Goal: Check status: Check status

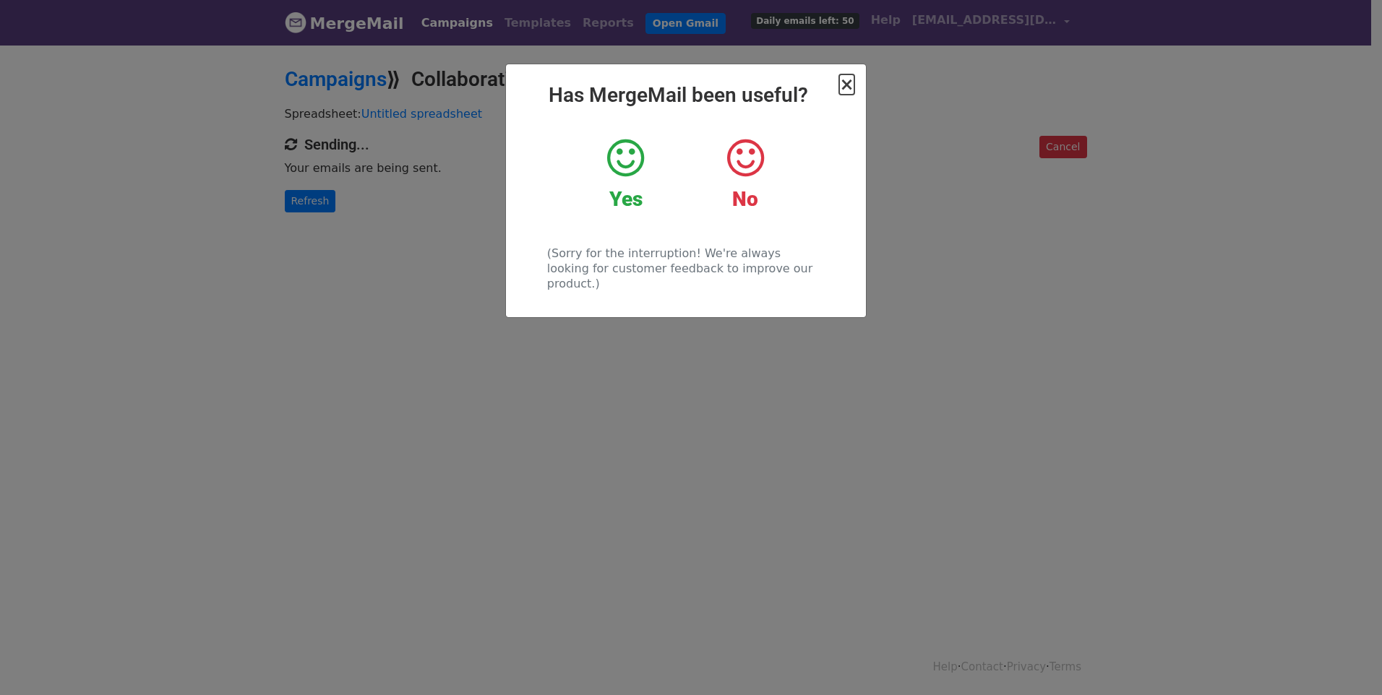
click at [847, 87] on span "×" at bounding box center [846, 84] width 14 height 20
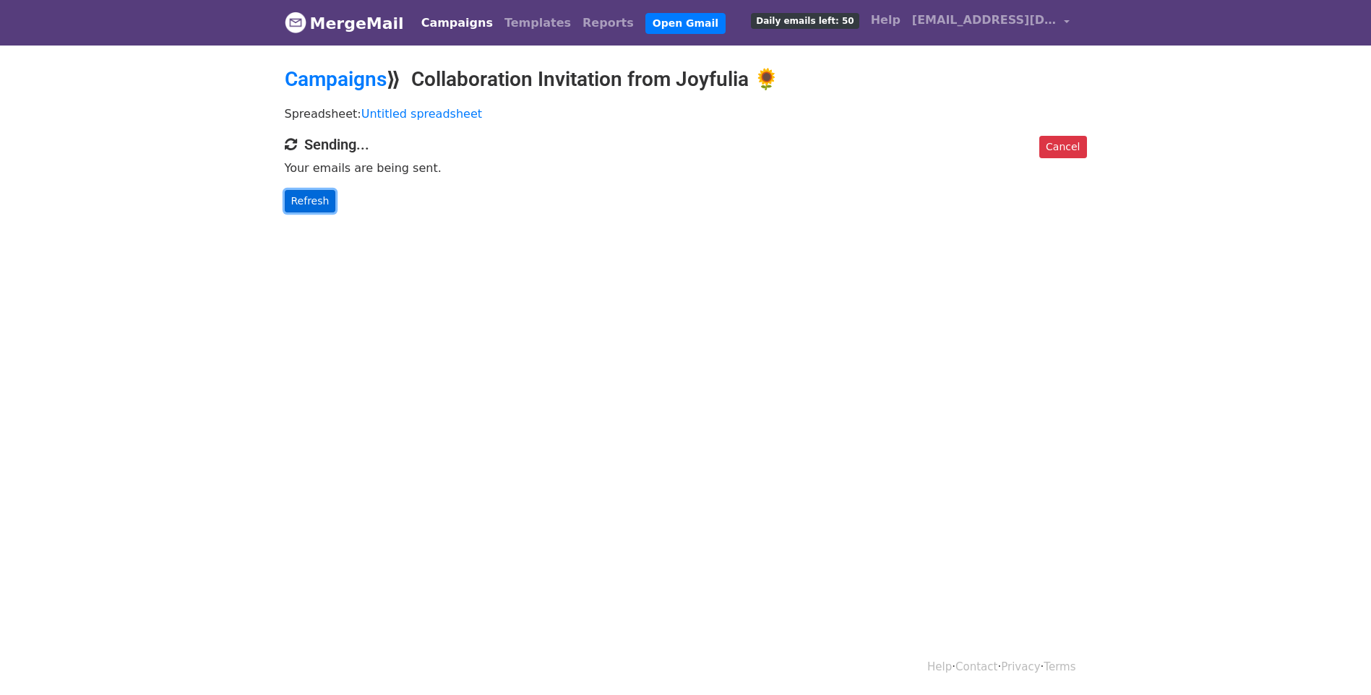
click at [310, 203] on link "Refresh" at bounding box center [310, 201] width 51 height 22
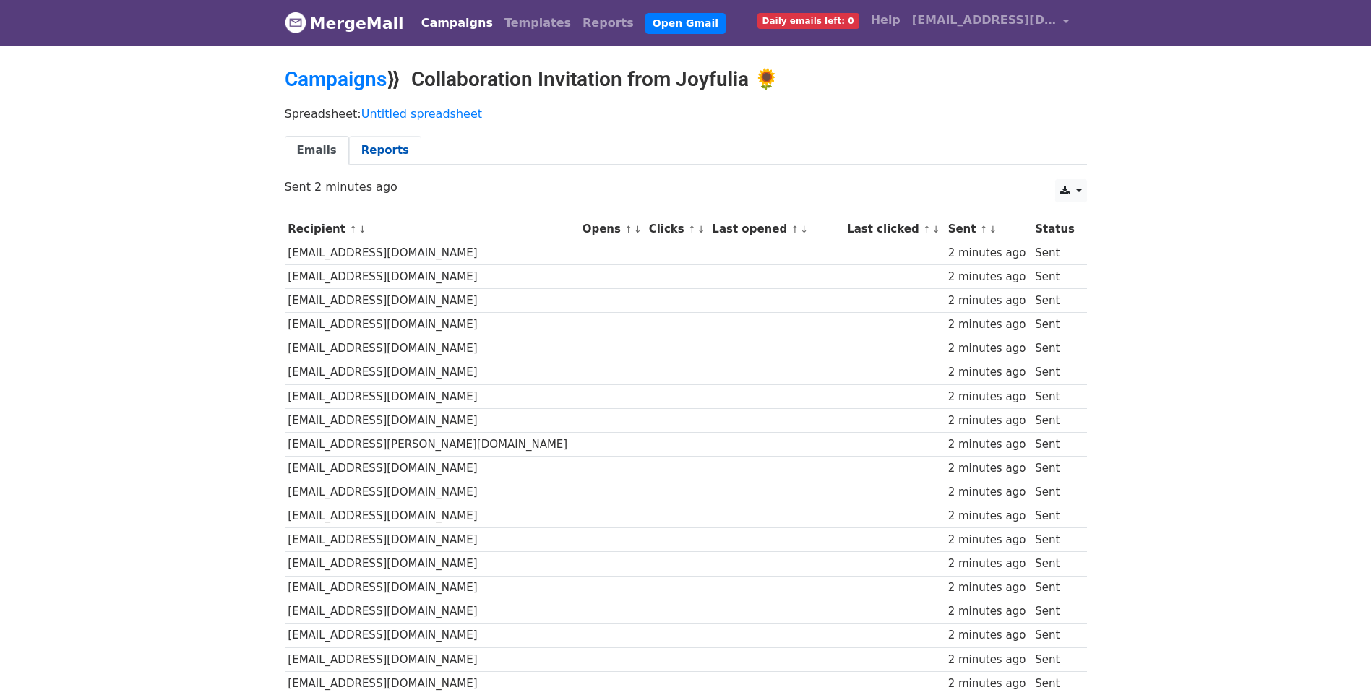
click at [377, 145] on link "Reports" at bounding box center [385, 151] width 72 height 30
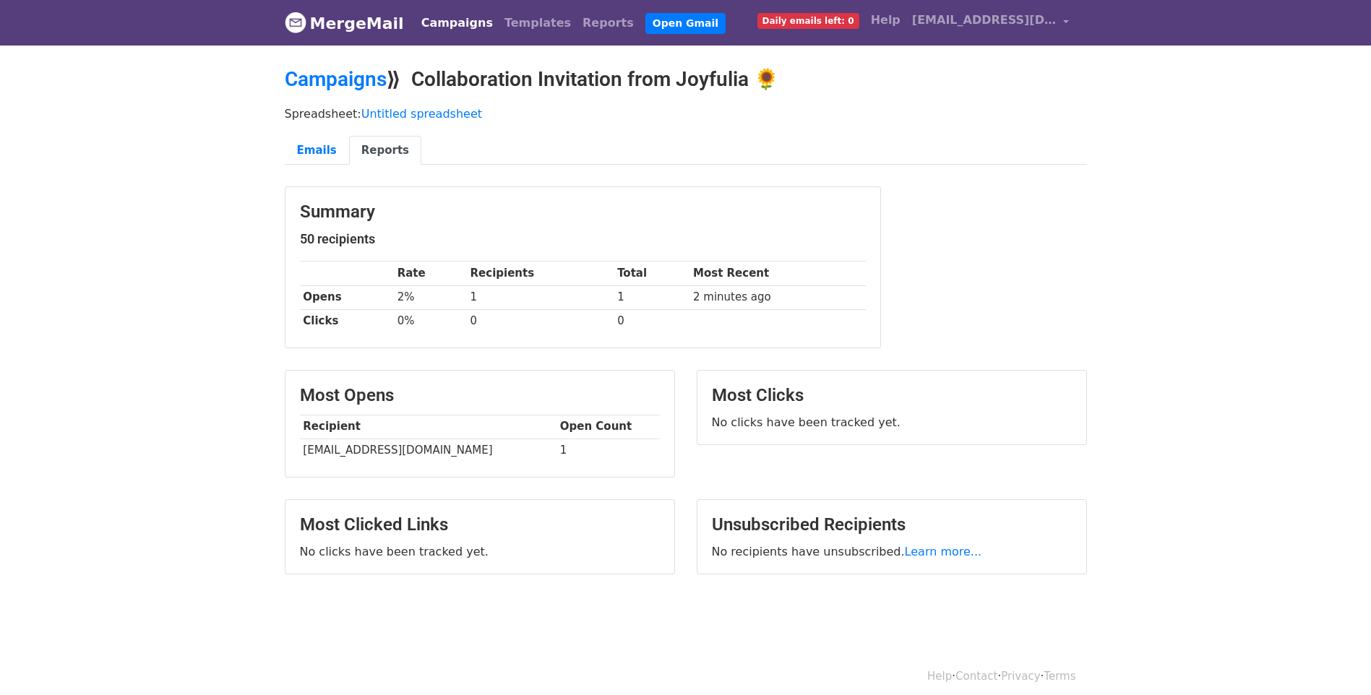
drag, startPoint x: 1224, startPoint y: 272, endPoint x: 1222, endPoint y: 265, distance: 7.5
click at [1224, 271] on body "MergeMail Campaigns Templates Reports Open Gmail Daily emails left: 0 Help joyf…" at bounding box center [685, 323] width 1371 height 647
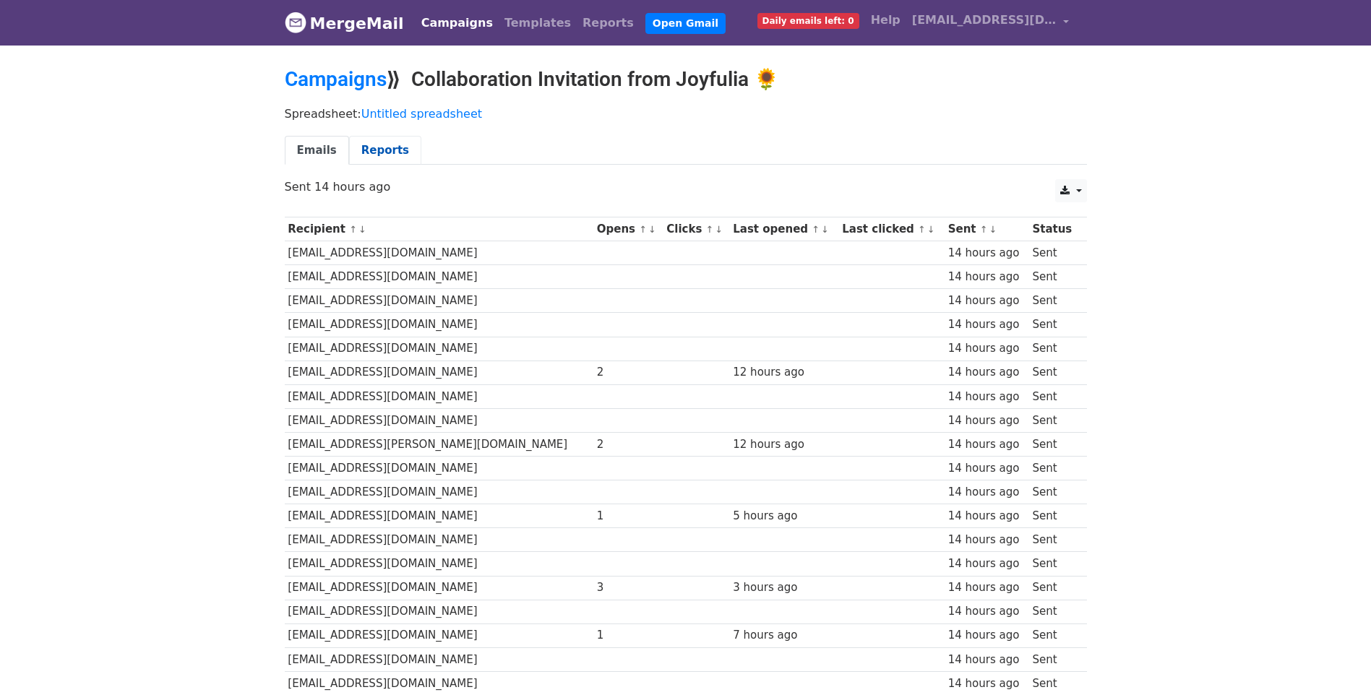
click at [378, 150] on link "Reports" at bounding box center [385, 151] width 72 height 30
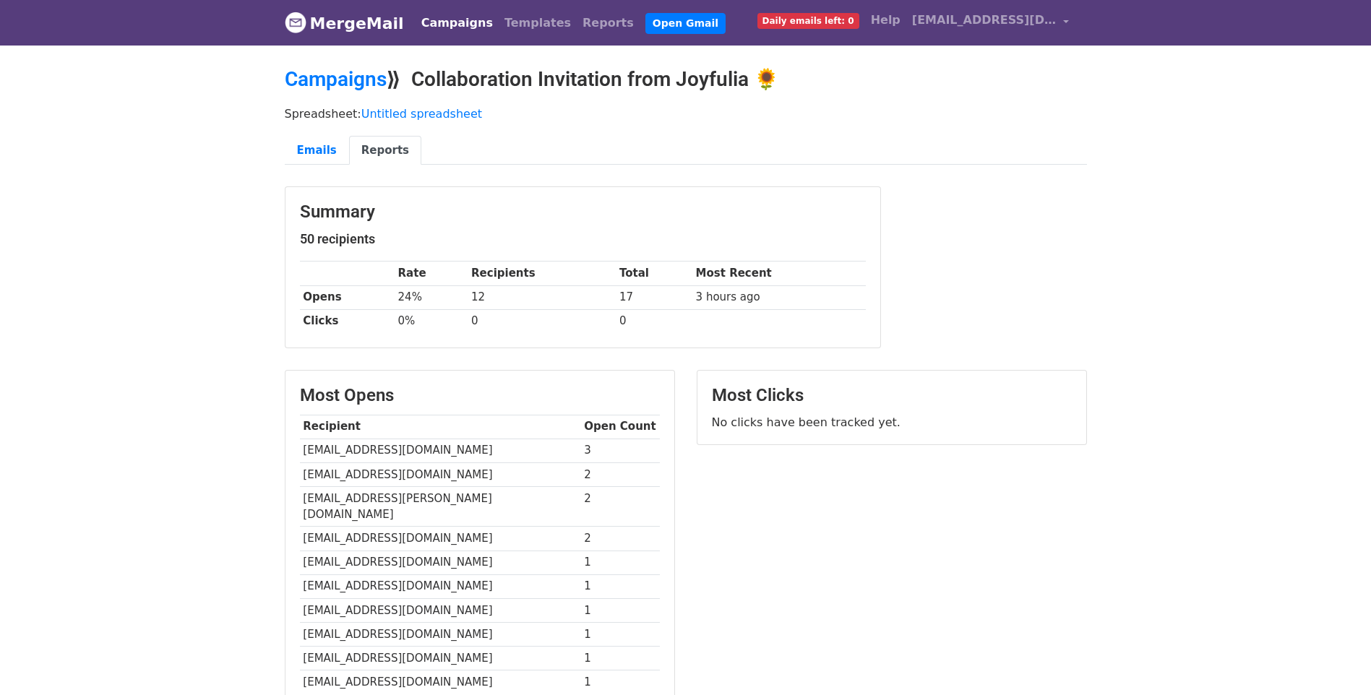
click at [1214, 340] on body "MergeMail Campaigns Templates Reports Open Gmail Daily emails left: 0 Help [EMA…" at bounding box center [685, 439] width 1371 height 878
